Goal: Task Accomplishment & Management: Manage account settings

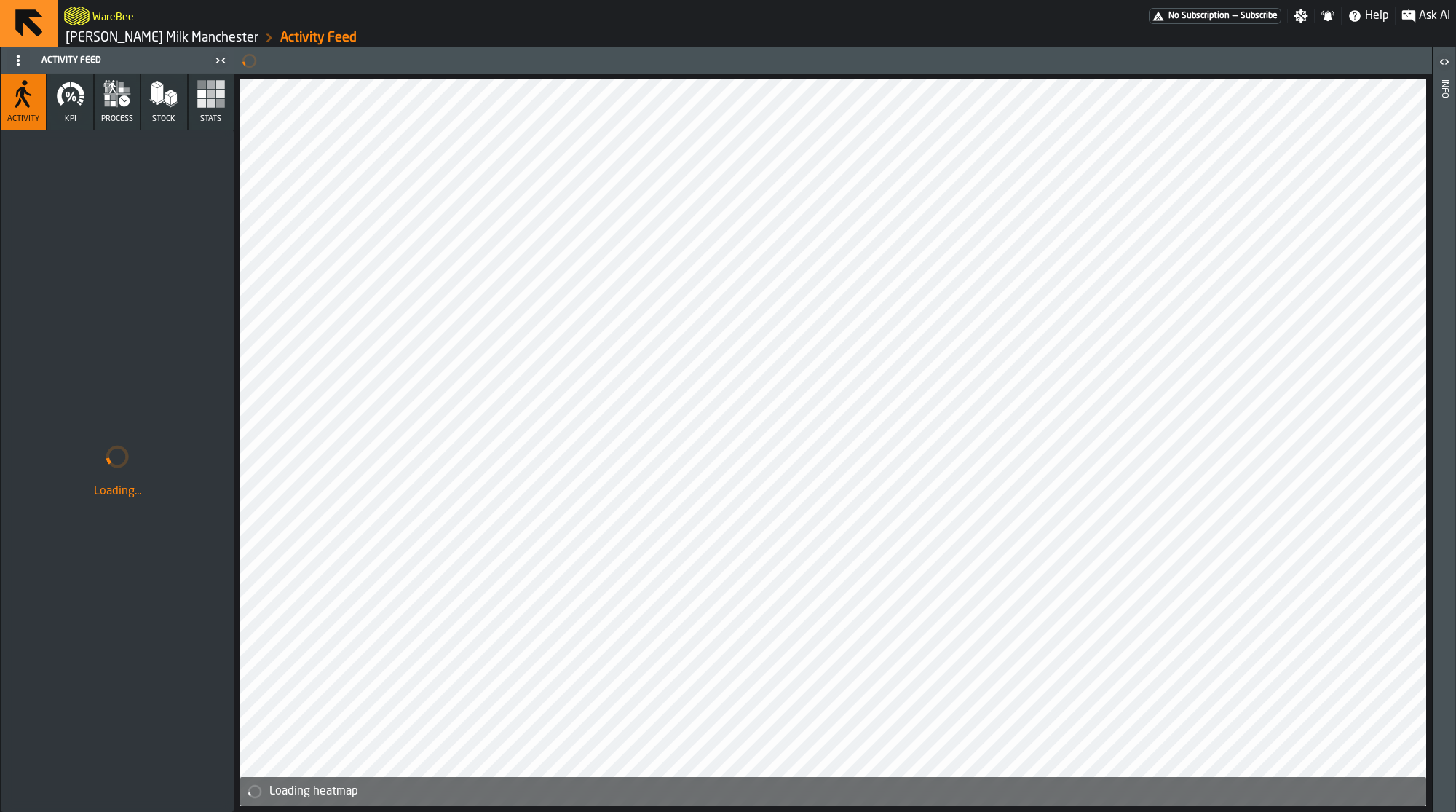
click at [35, 20] on icon at bounding box center [29, 23] width 35 height 35
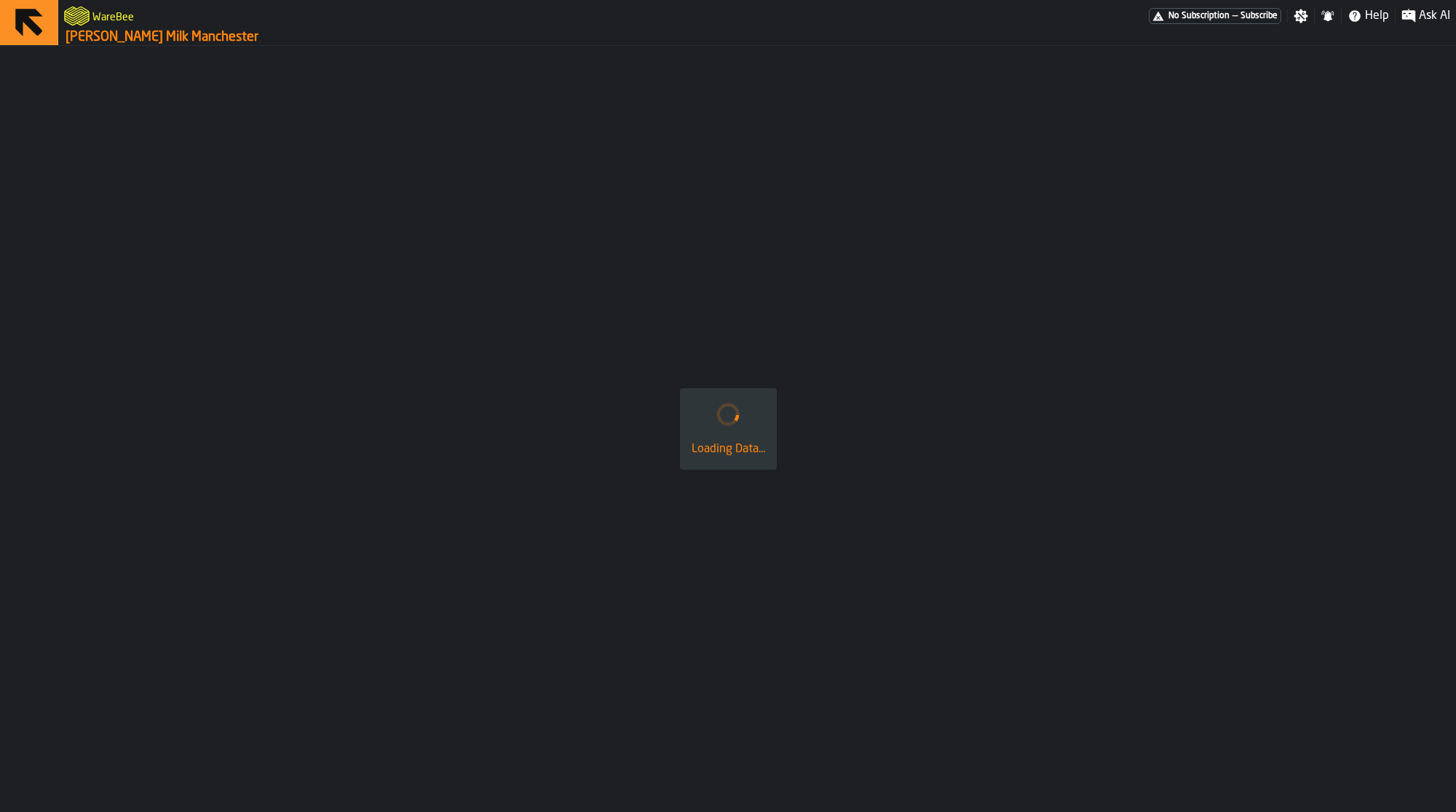
click at [88, 13] on icon "logo-header" at bounding box center [77, 16] width 26 height 19
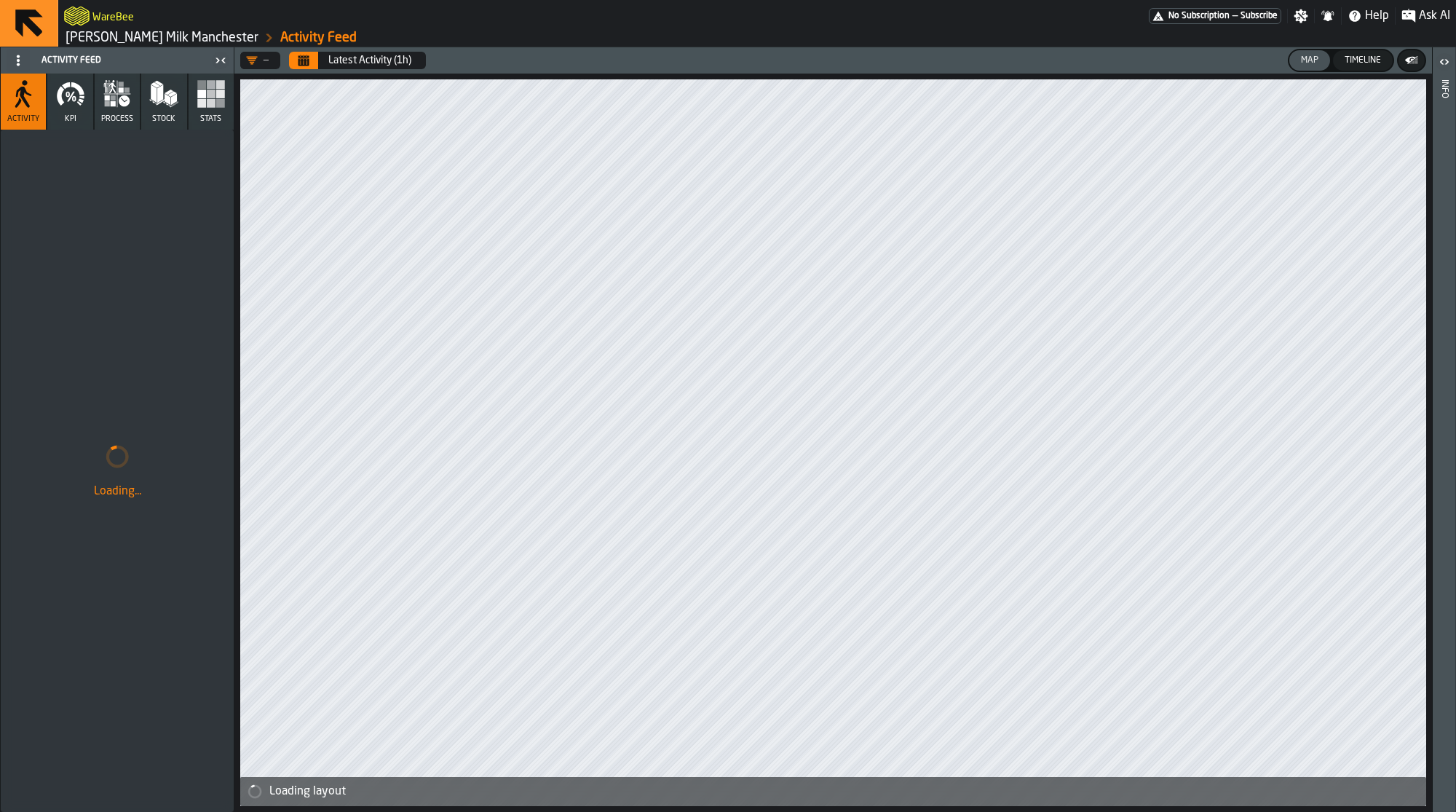
click at [104, 42] on link "[PERSON_NAME] Milk Manchester" at bounding box center [161, 37] width 193 height 16
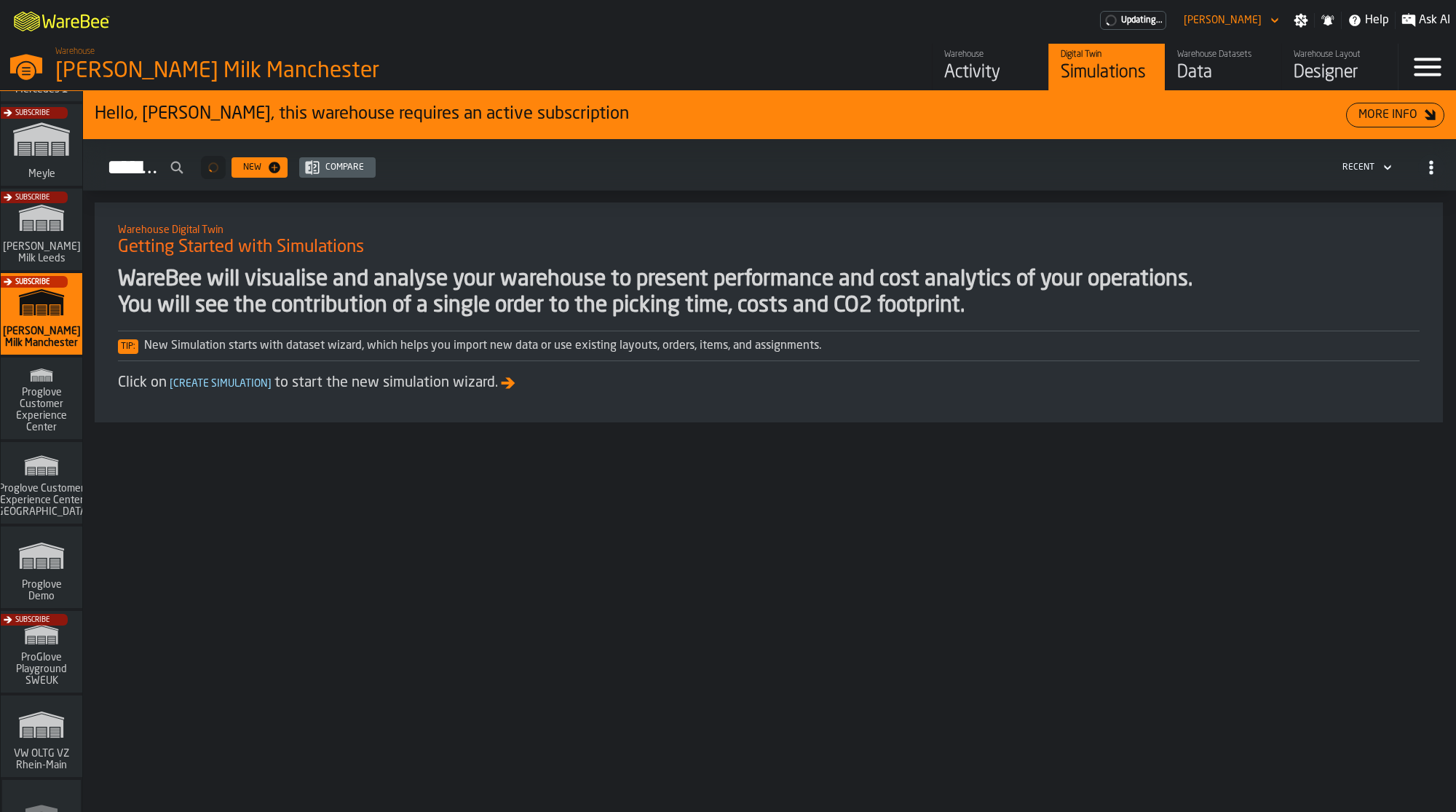
scroll to position [717, 0]
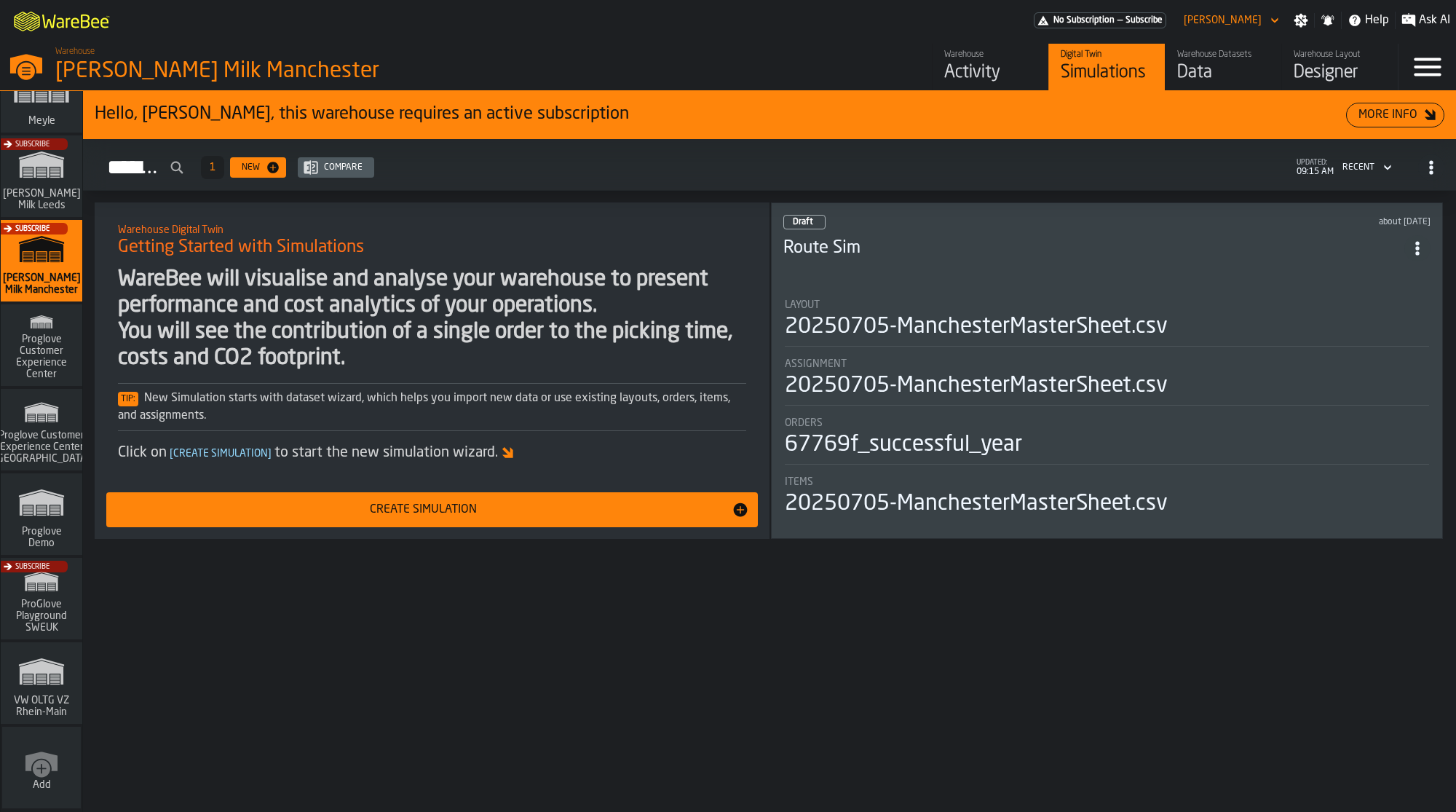
click at [38, 774] on icon "link-to-/wh/new" at bounding box center [41, 768] width 17 height 17
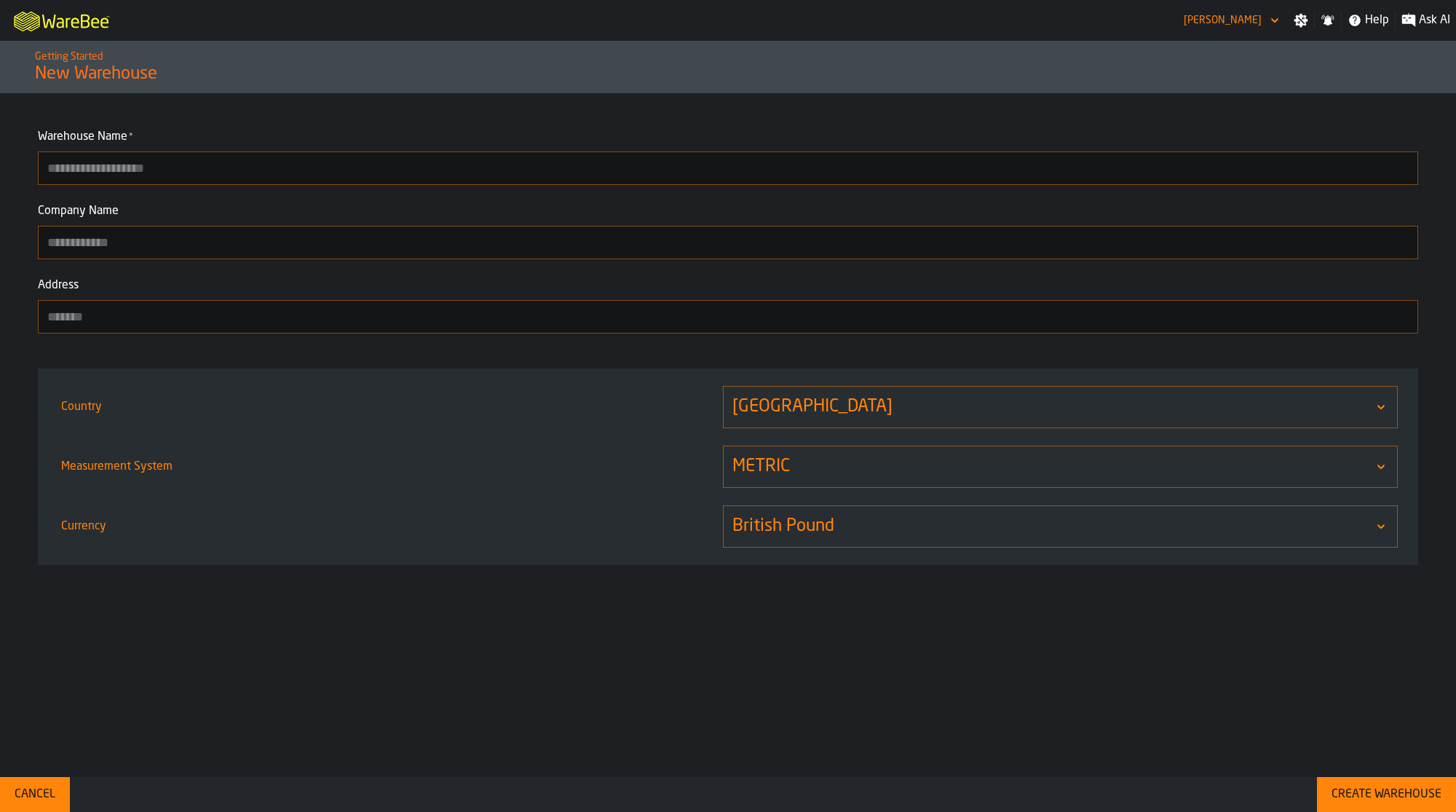
click at [40, 790] on div "Cancel" at bounding box center [35, 795] width 53 height 17
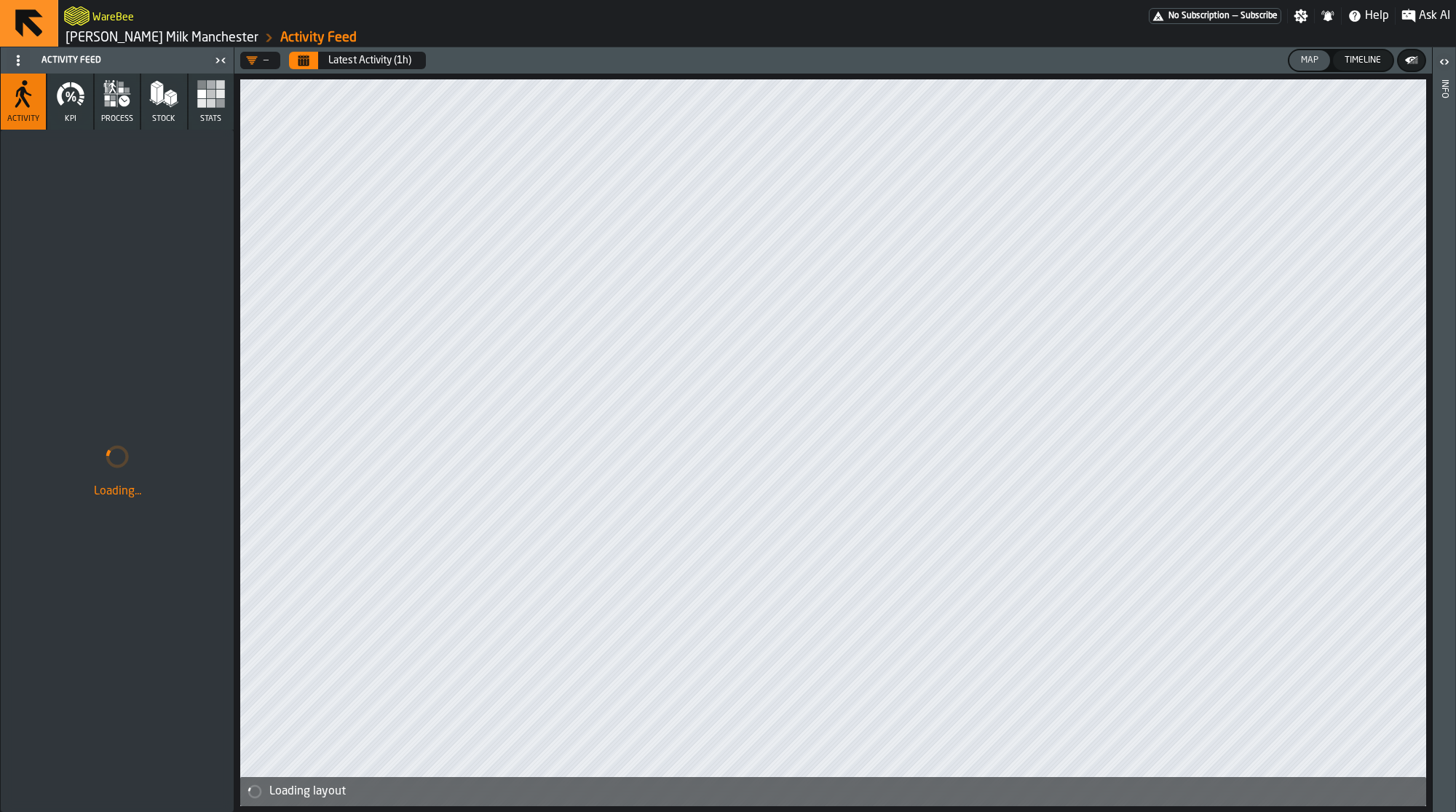
click at [35, 27] on icon at bounding box center [29, 23] width 28 height 28
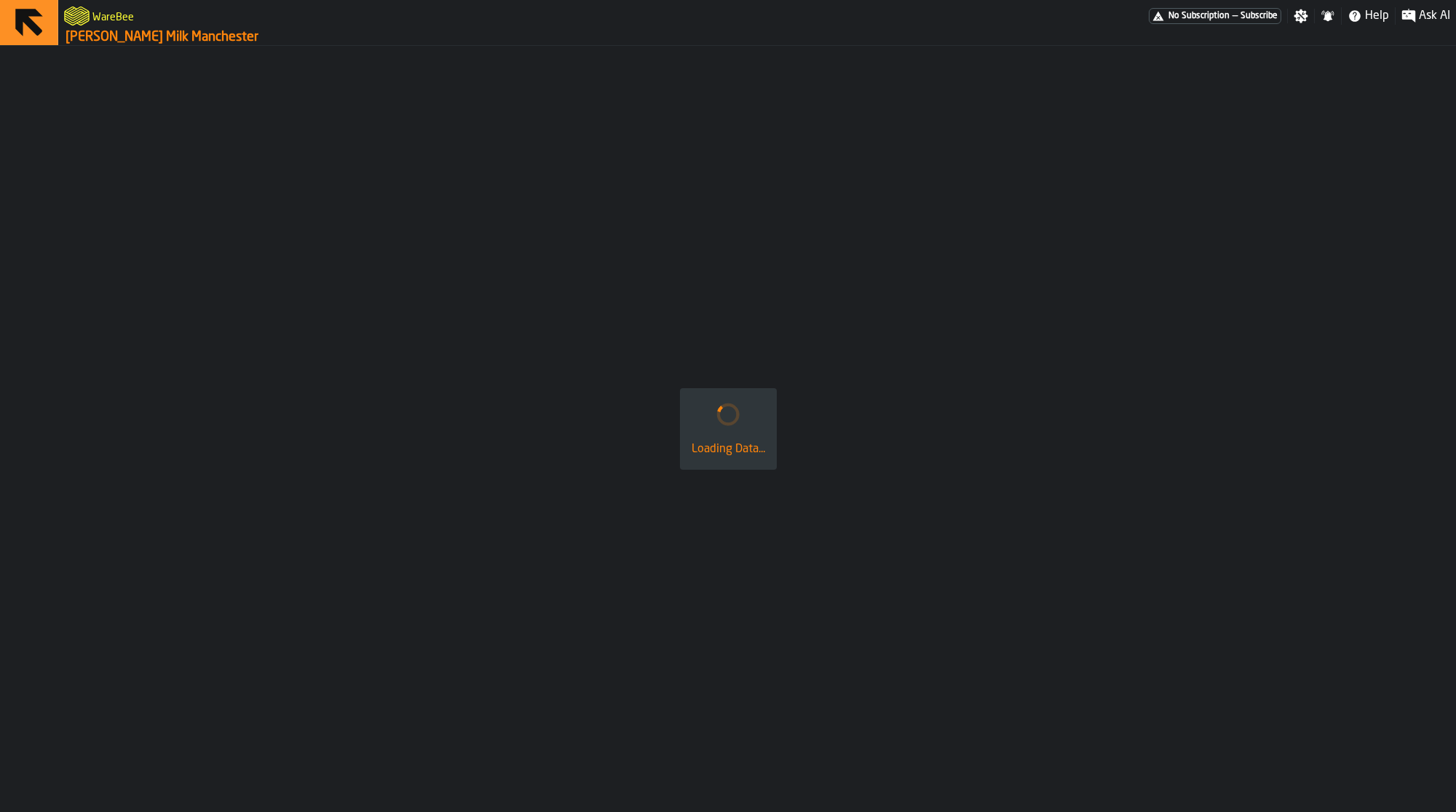
click at [93, 36] on link "[PERSON_NAME] Milk Manchester" at bounding box center [161, 37] width 193 height 16
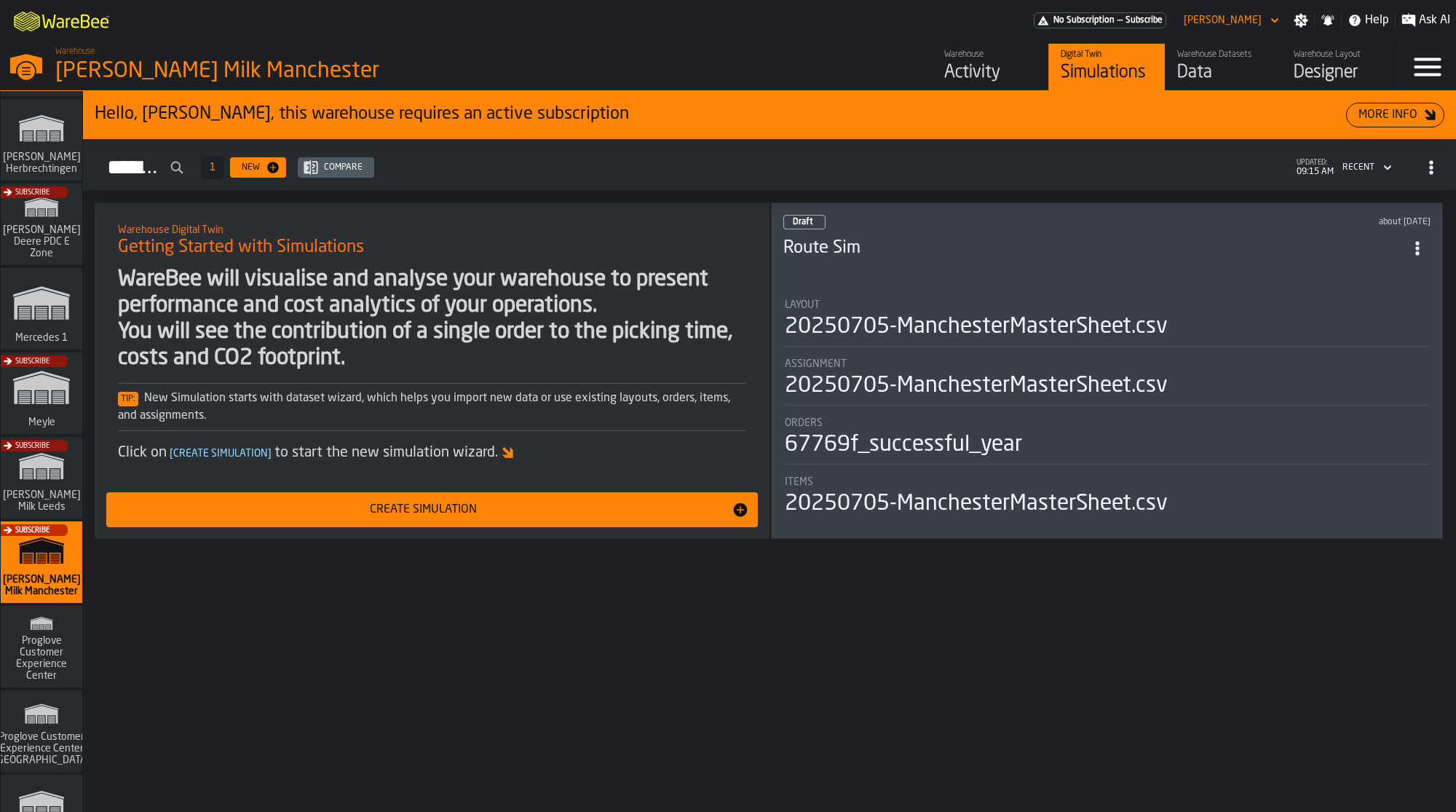
scroll to position [462, 0]
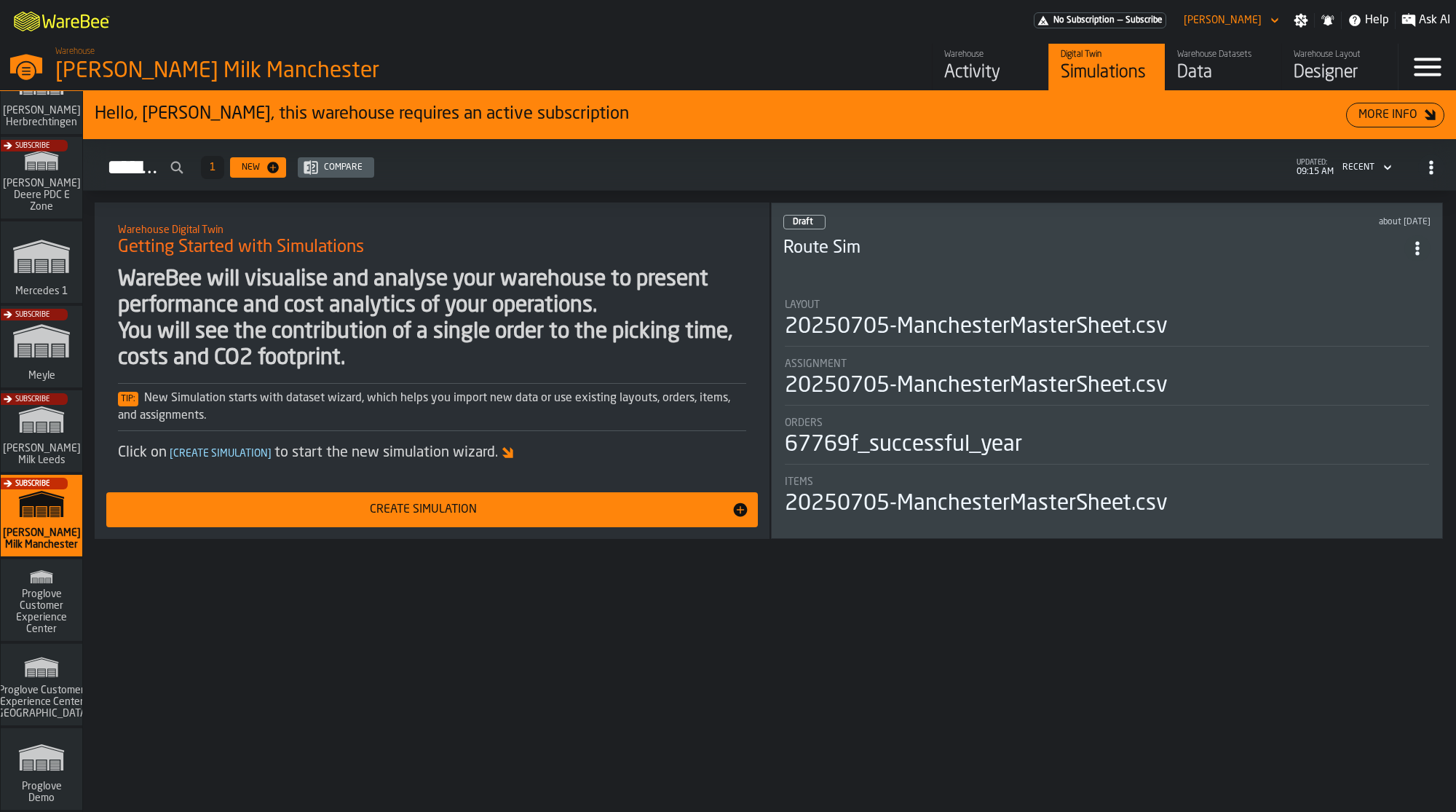
click at [35, 696] on span "Proglove Customer Experience Center ([GEOGRAPHIC_DATA])" at bounding box center [41, 701] width 109 height 35
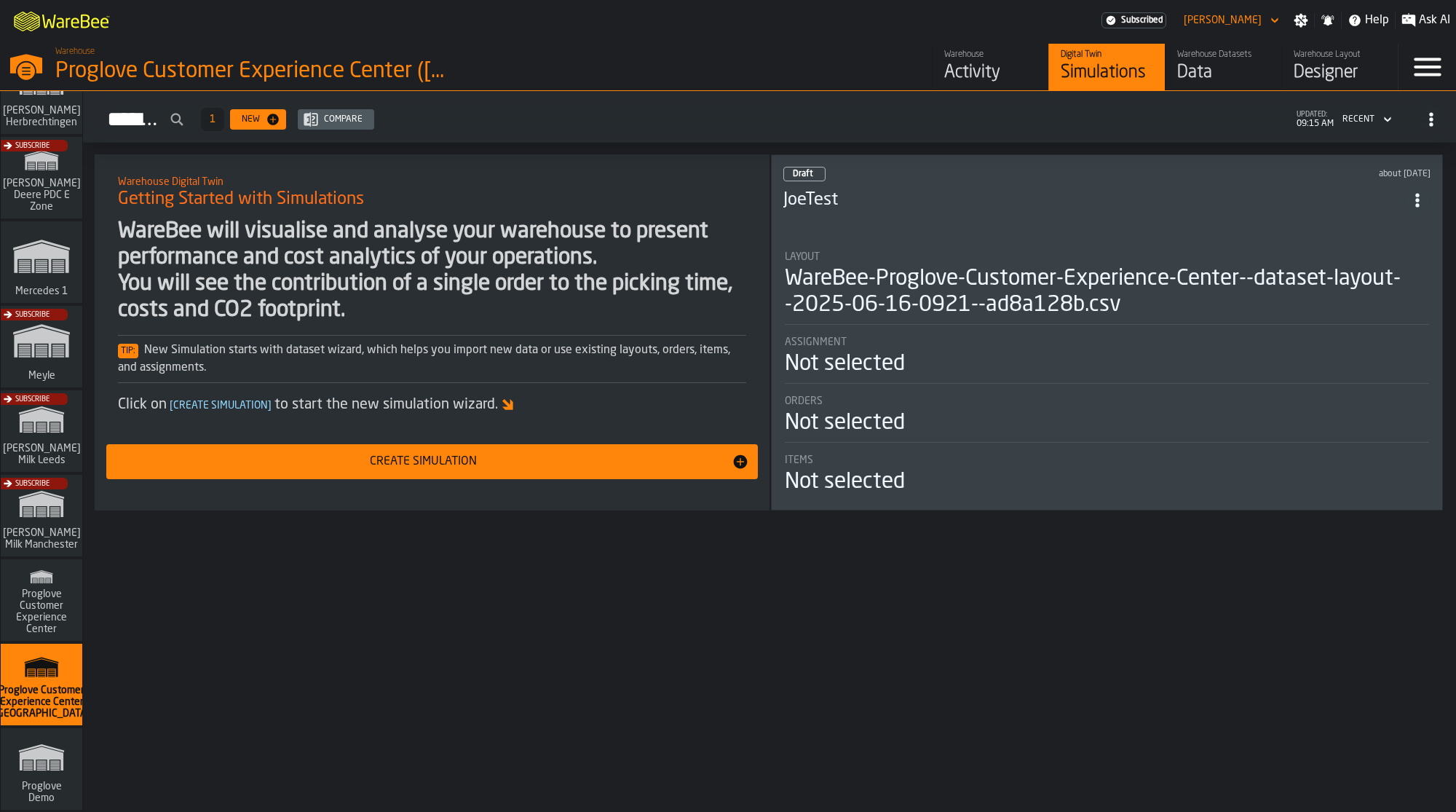
click at [1421, 64] on icon "button-toggle-Menu" at bounding box center [1428, 67] width 35 height 35
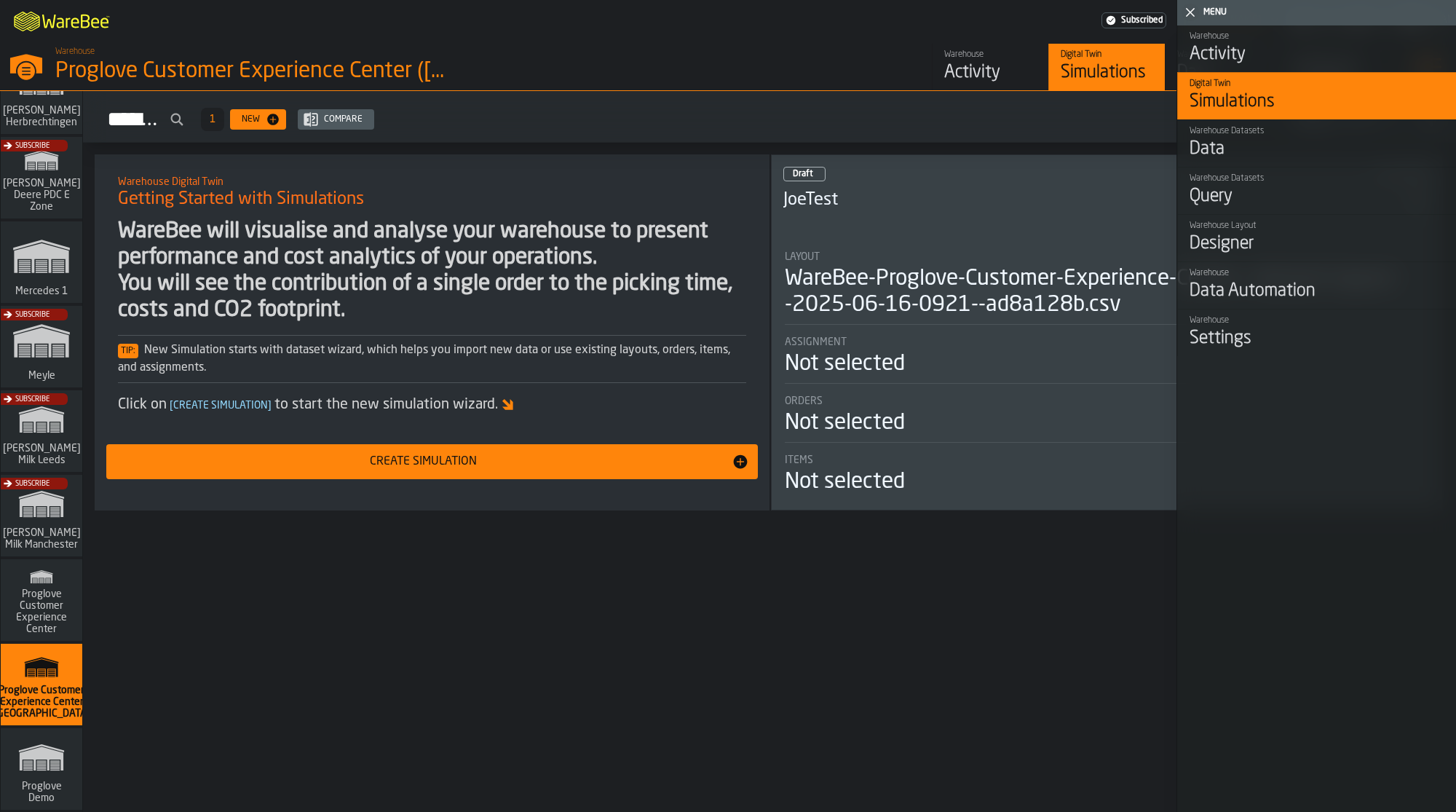
click at [1272, 340] on div "Settings" at bounding box center [1317, 338] width 255 height 23
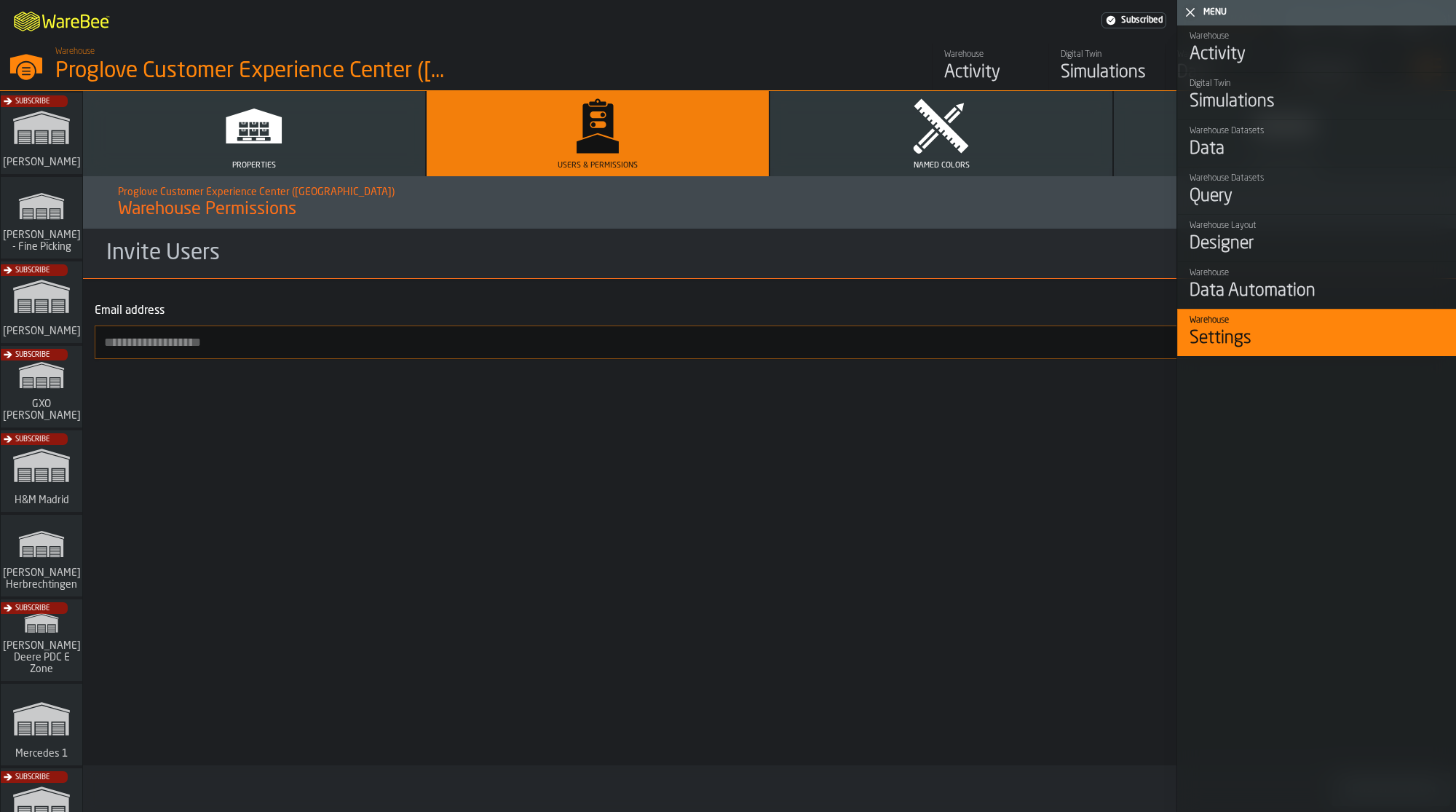
click at [574, 337] on input "Email address" at bounding box center [770, 342] width 1350 height 34
paste input "**********"
type input "**********"
click at [1188, 12] on icon "button-toggle-Close me" at bounding box center [1191, 12] width 17 height 17
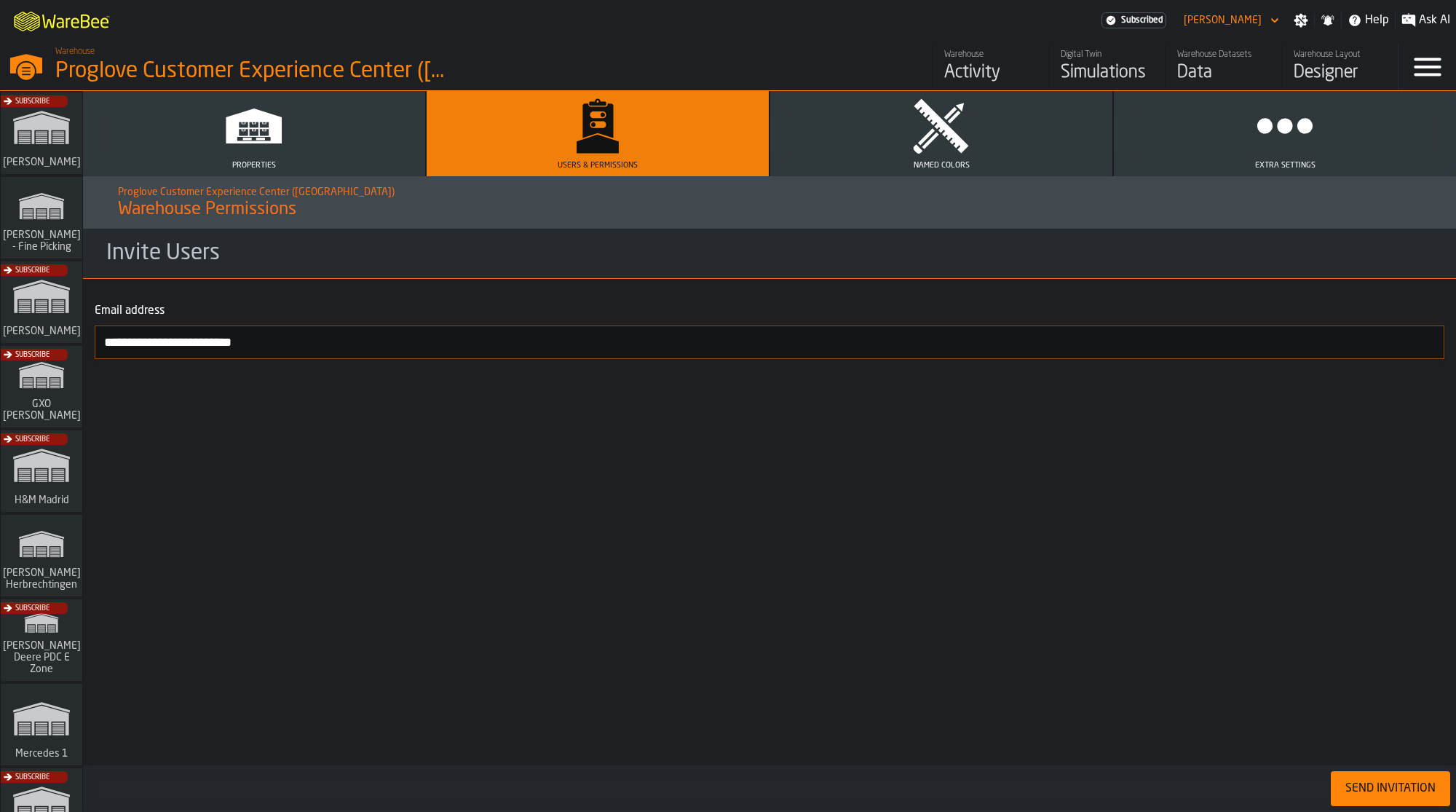
click at [1384, 792] on div "Send Invitation" at bounding box center [1391, 789] width 102 height 17
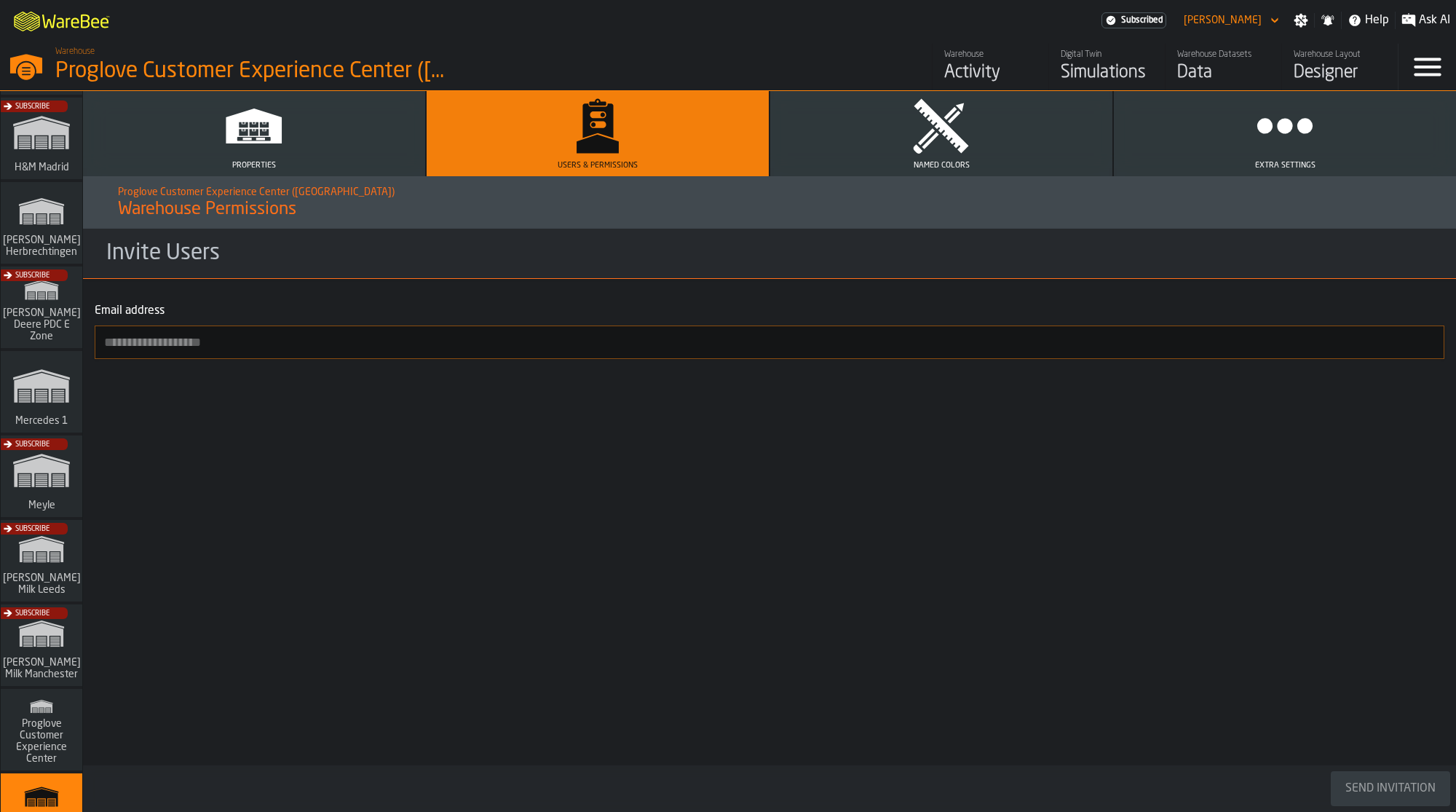
scroll to position [717, 0]
